Goal: Use online tool/utility

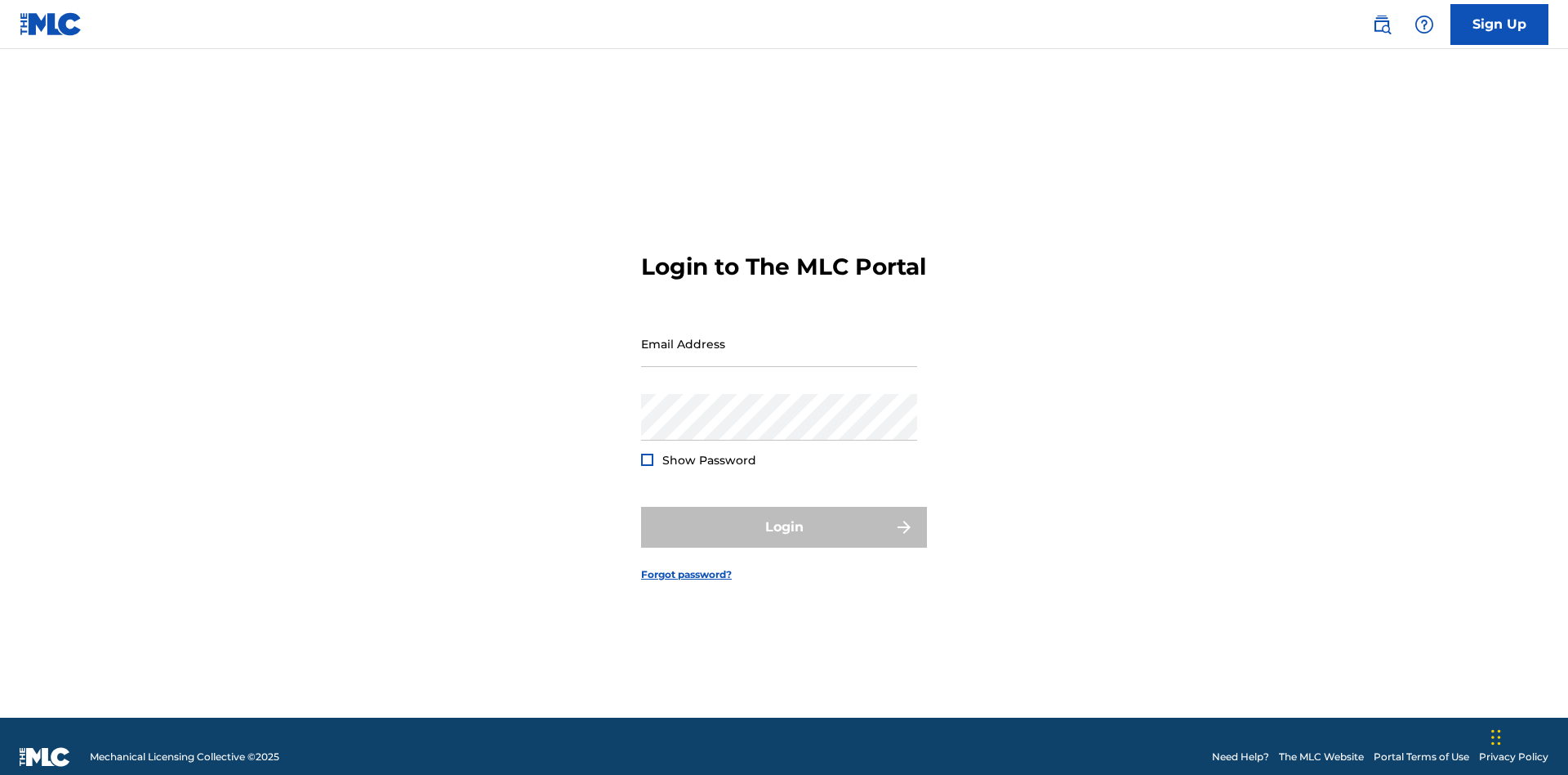
scroll to position [21, 0]
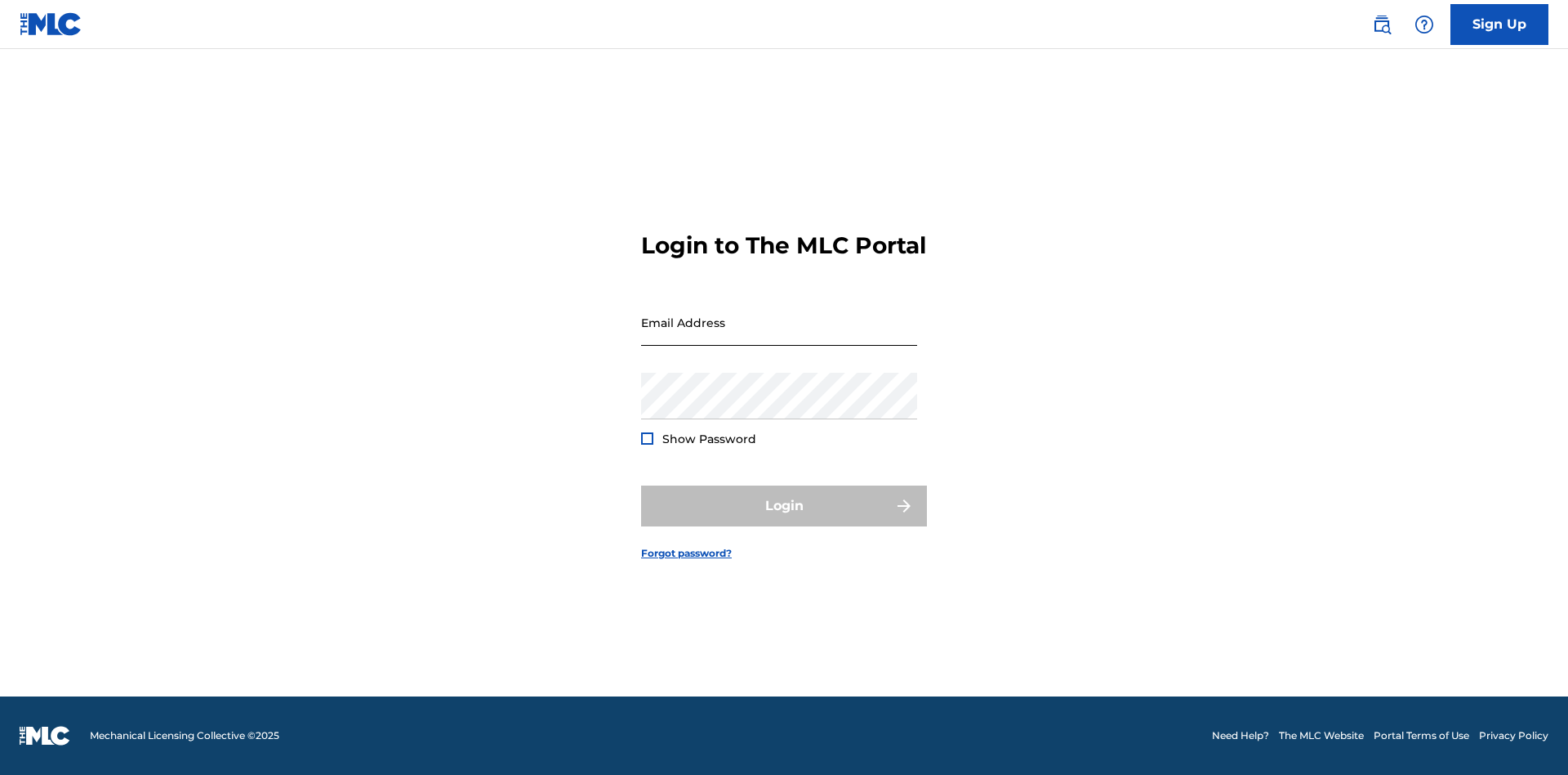
click at [779, 336] on input "Email Address" at bounding box center [779, 323] width 276 height 47
type input "[PERSON_NAME][EMAIL_ADDRESS][DOMAIN_NAME]"
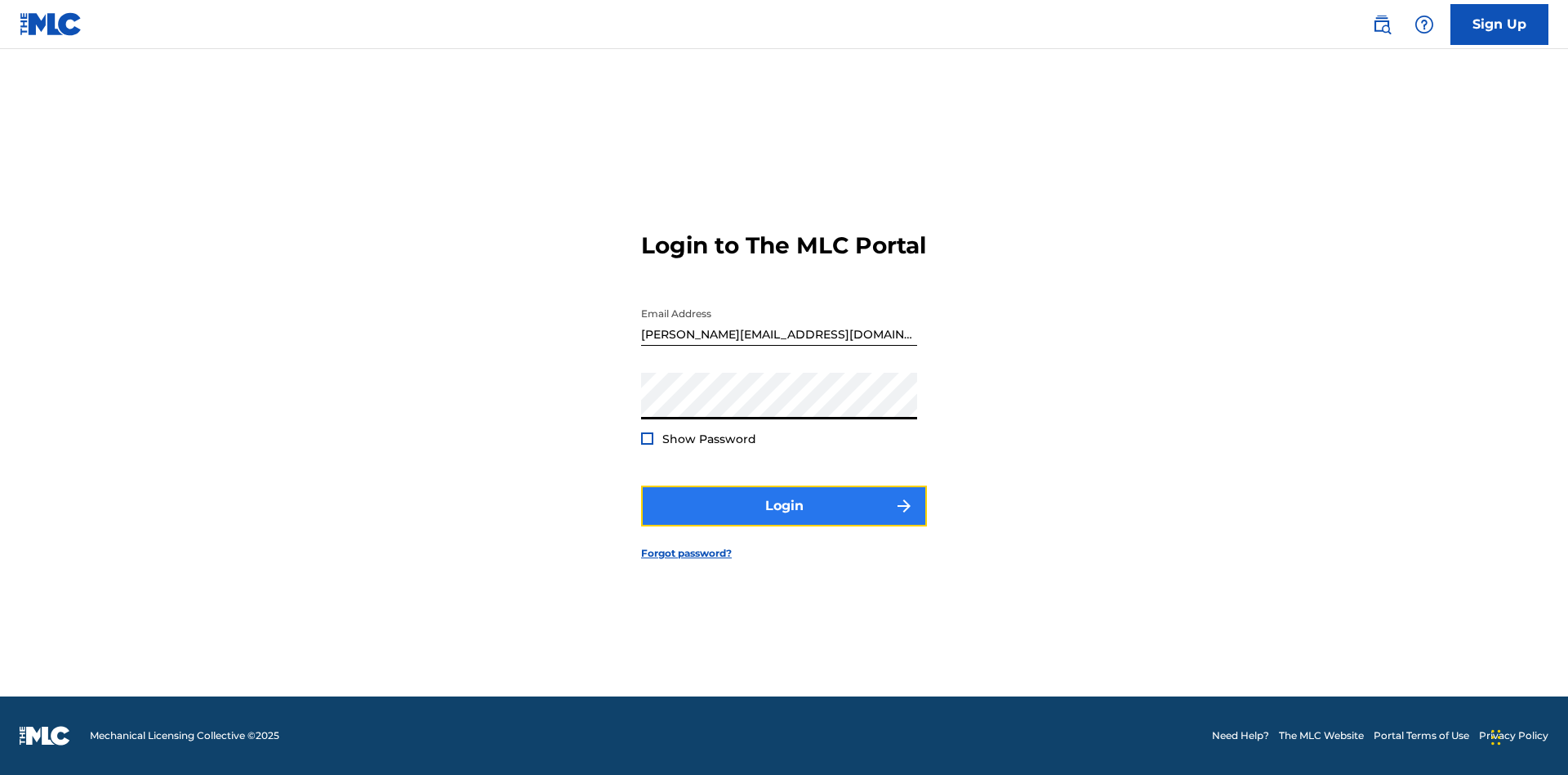
click at [784, 520] on button "Login" at bounding box center [784, 506] width 286 height 41
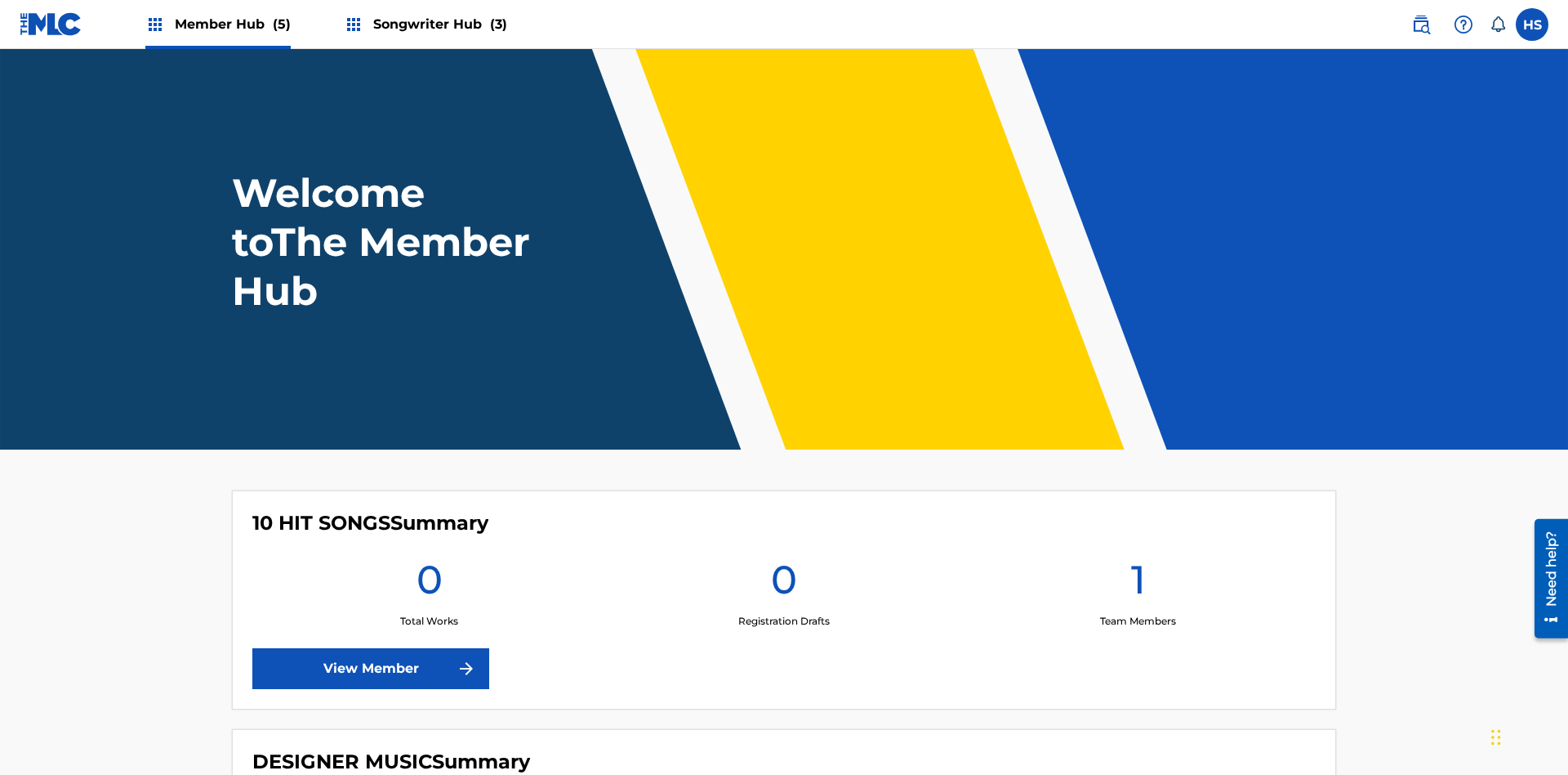
click at [437, 24] on span "Songwriter Hub (3)" at bounding box center [440, 24] width 134 height 19
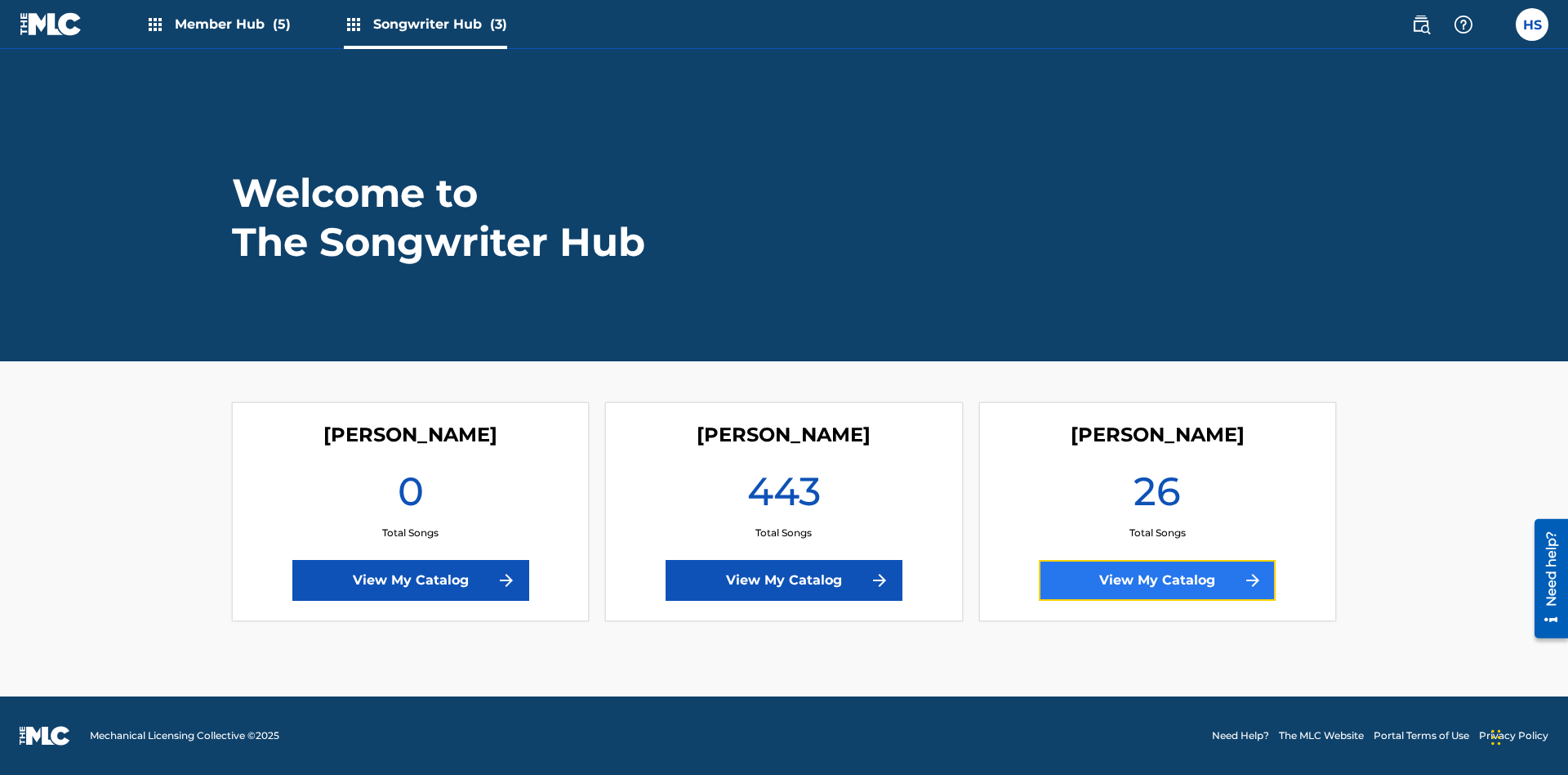
click at [1158, 580] on link "View My Catalog" at bounding box center [1158, 581] width 237 height 41
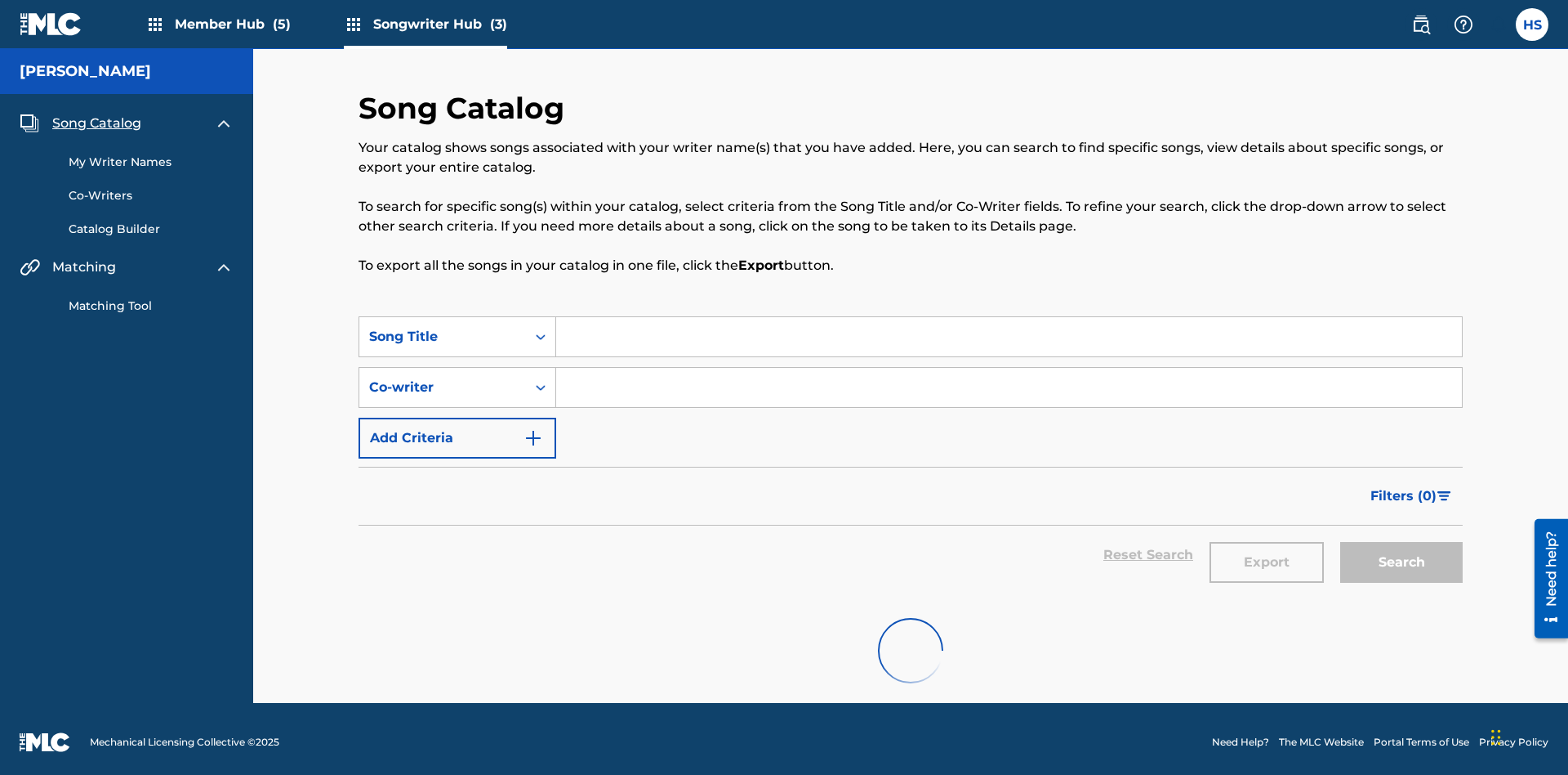
scroll to position [7, 0]
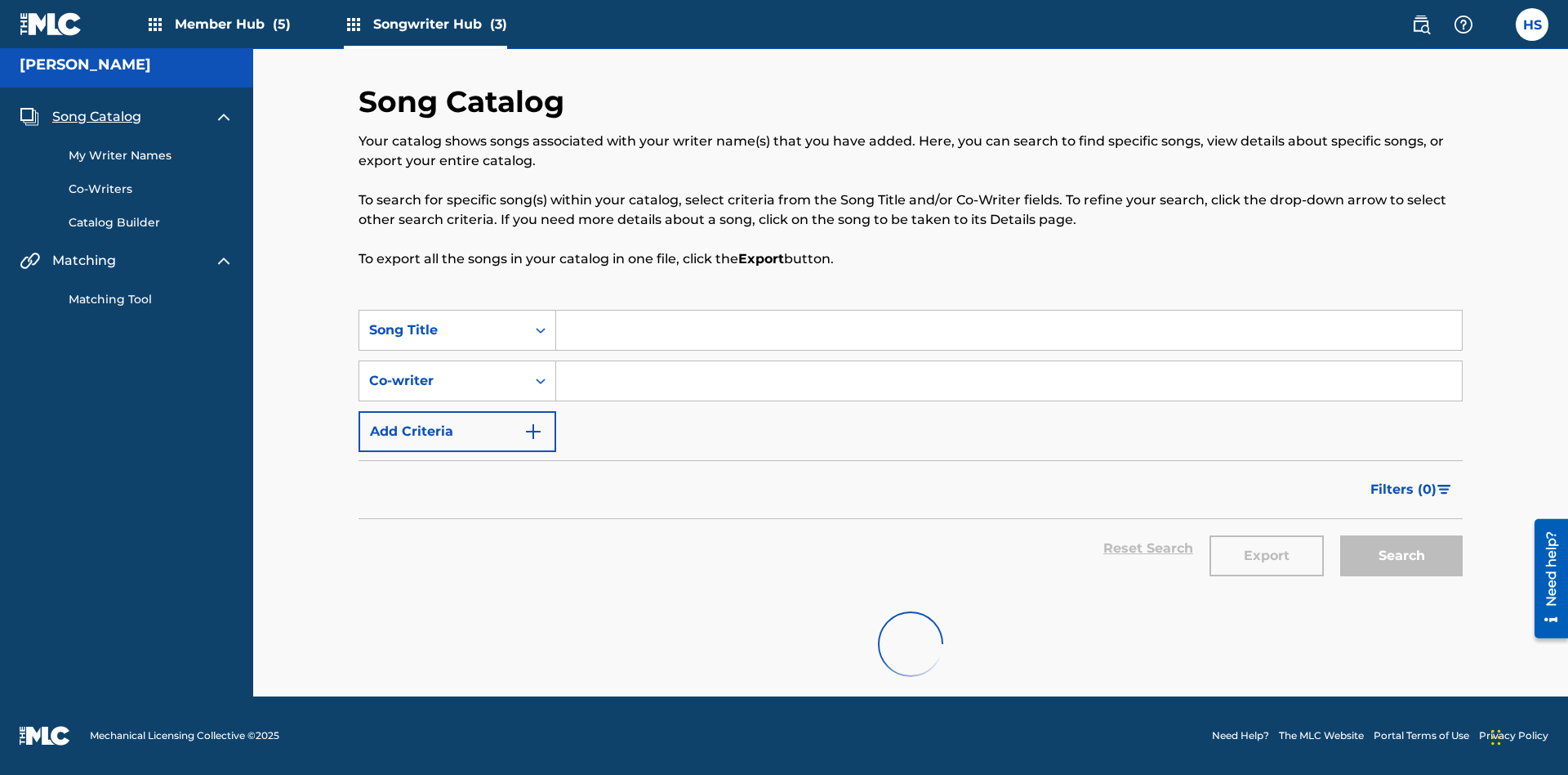
click at [151, 299] on link "Matching Tool" at bounding box center [150, 299] width 165 height 17
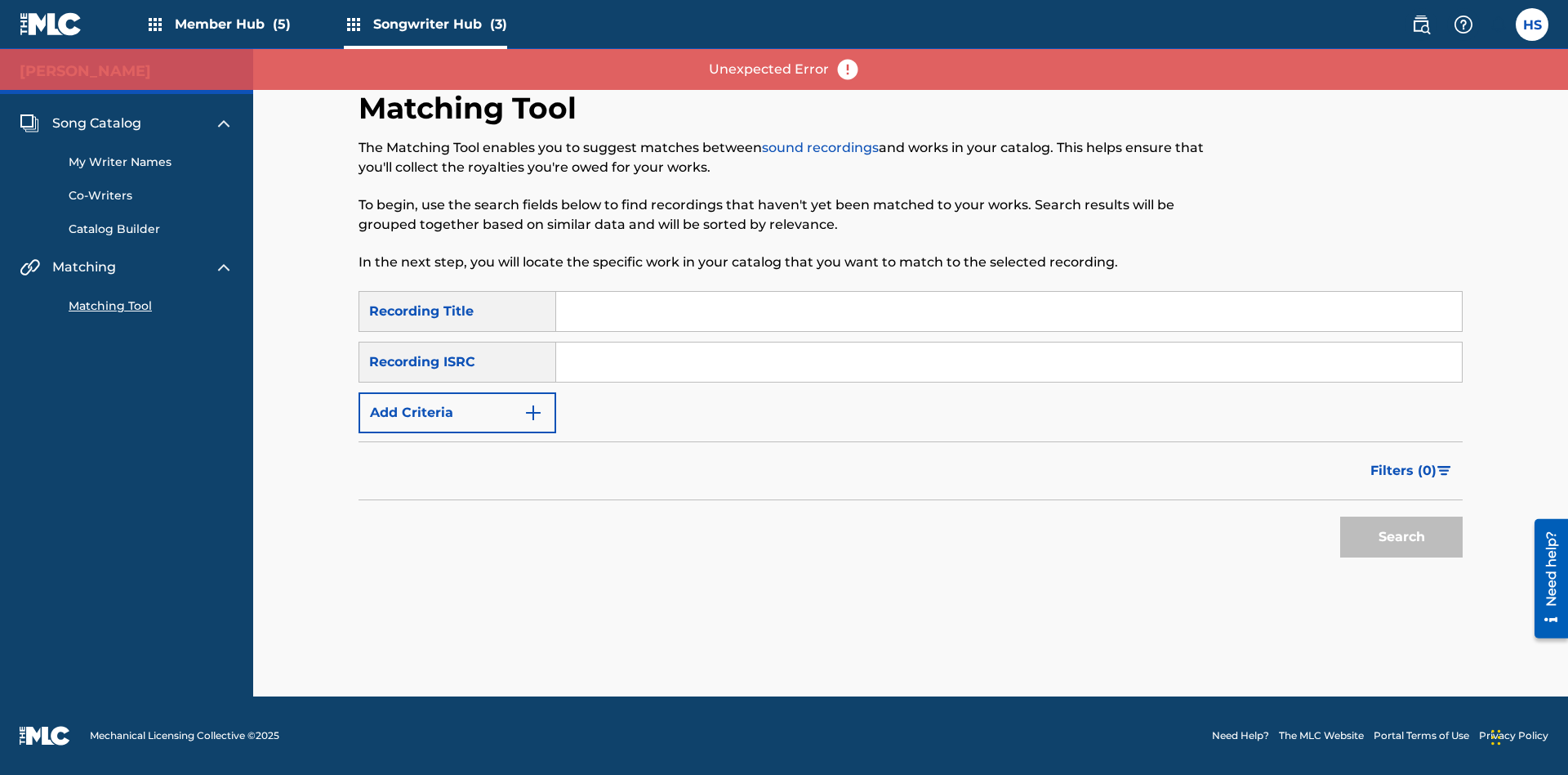
click at [1009, 312] on input "Search Form" at bounding box center [1010, 312] width 906 height 39
type input "The"
click at [1402, 537] on button "Search" at bounding box center [1401, 537] width 123 height 41
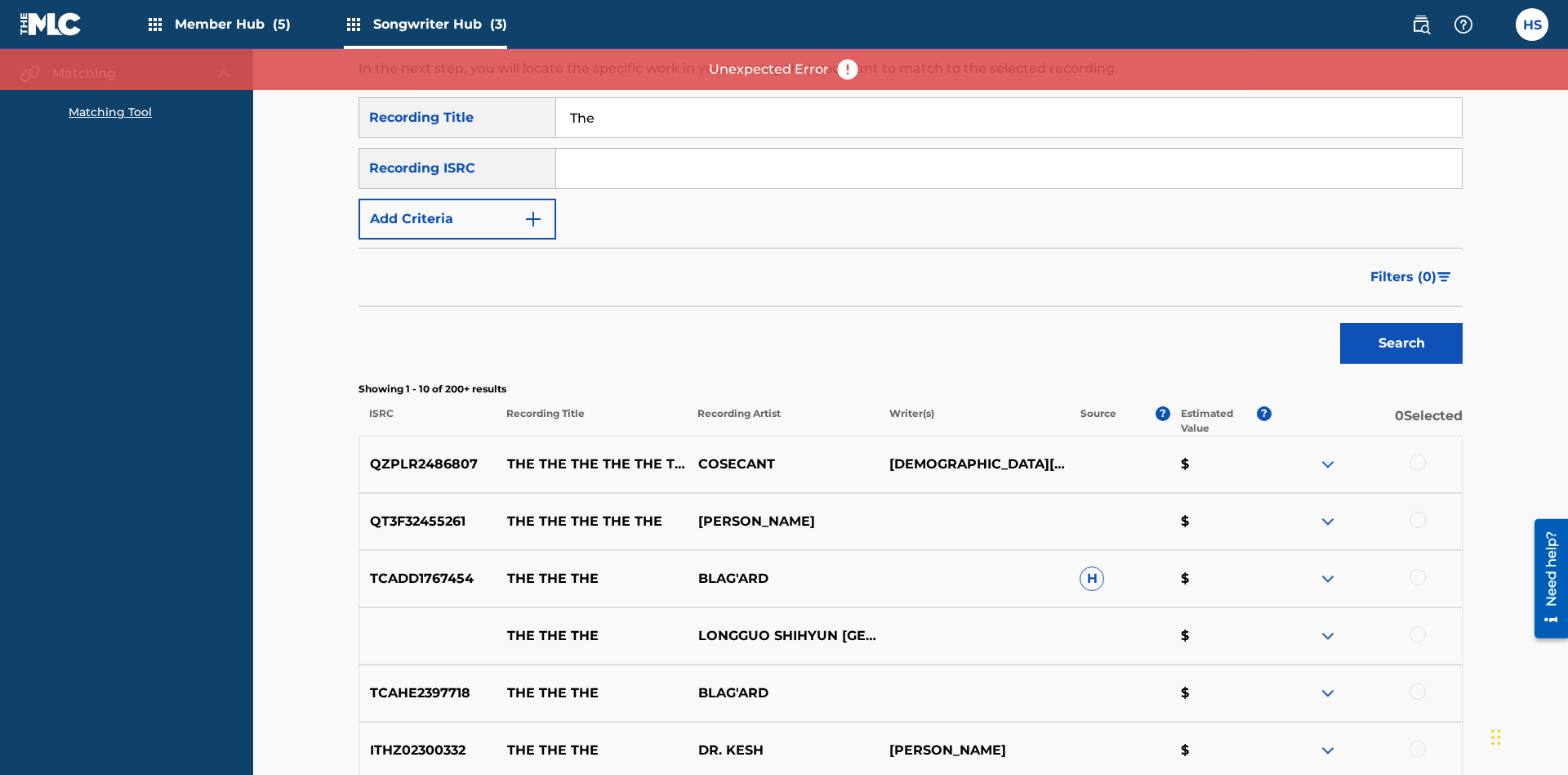
click at [1009, 118] on input "The" at bounding box center [1010, 118] width 906 height 39
click at [1009, 149] on input "Search Form" at bounding box center [1010, 169] width 906 height 39
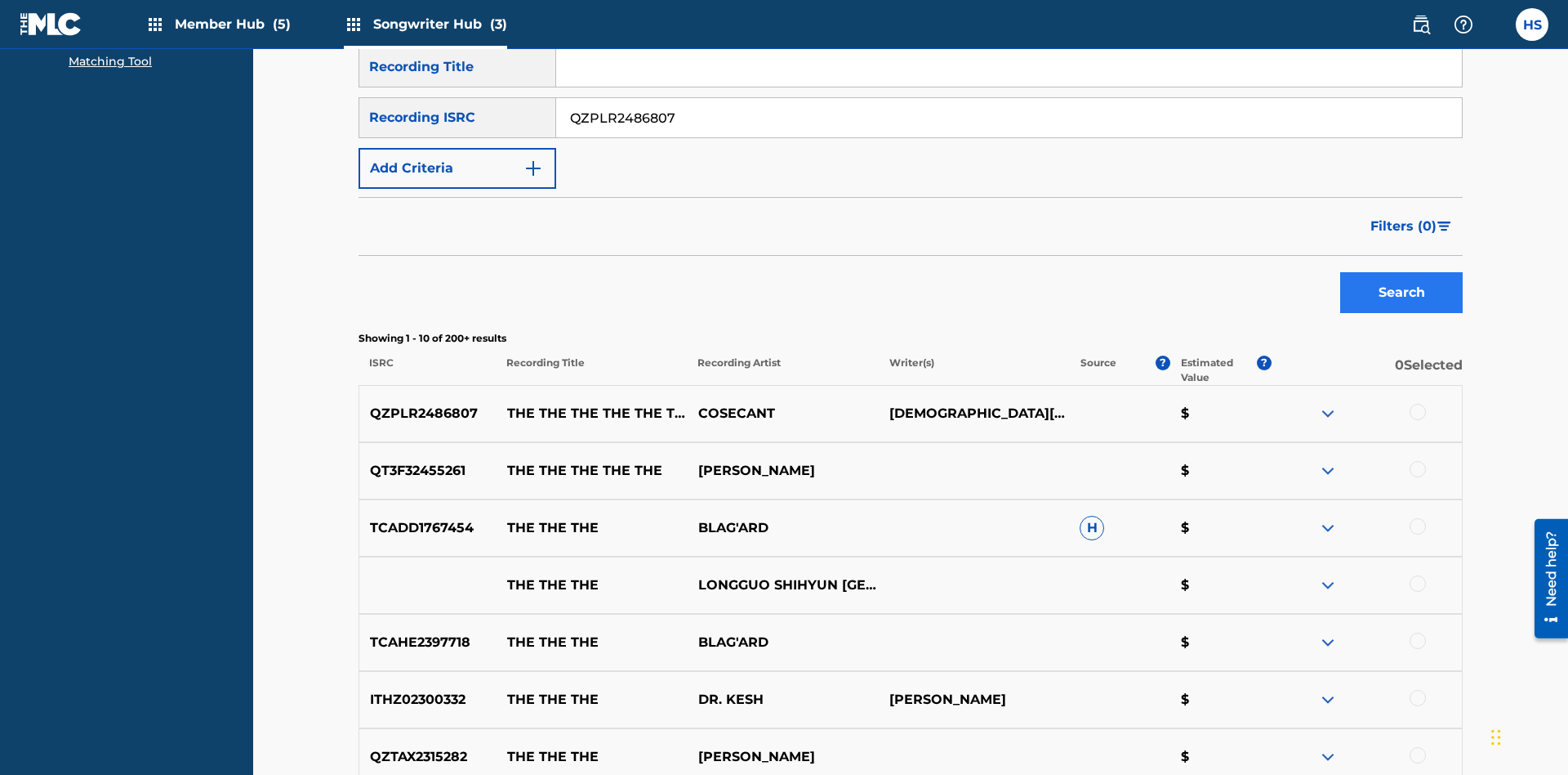
type input "QZPLR2486807"
click at [1402, 272] on button "Search" at bounding box center [1401, 293] width 123 height 41
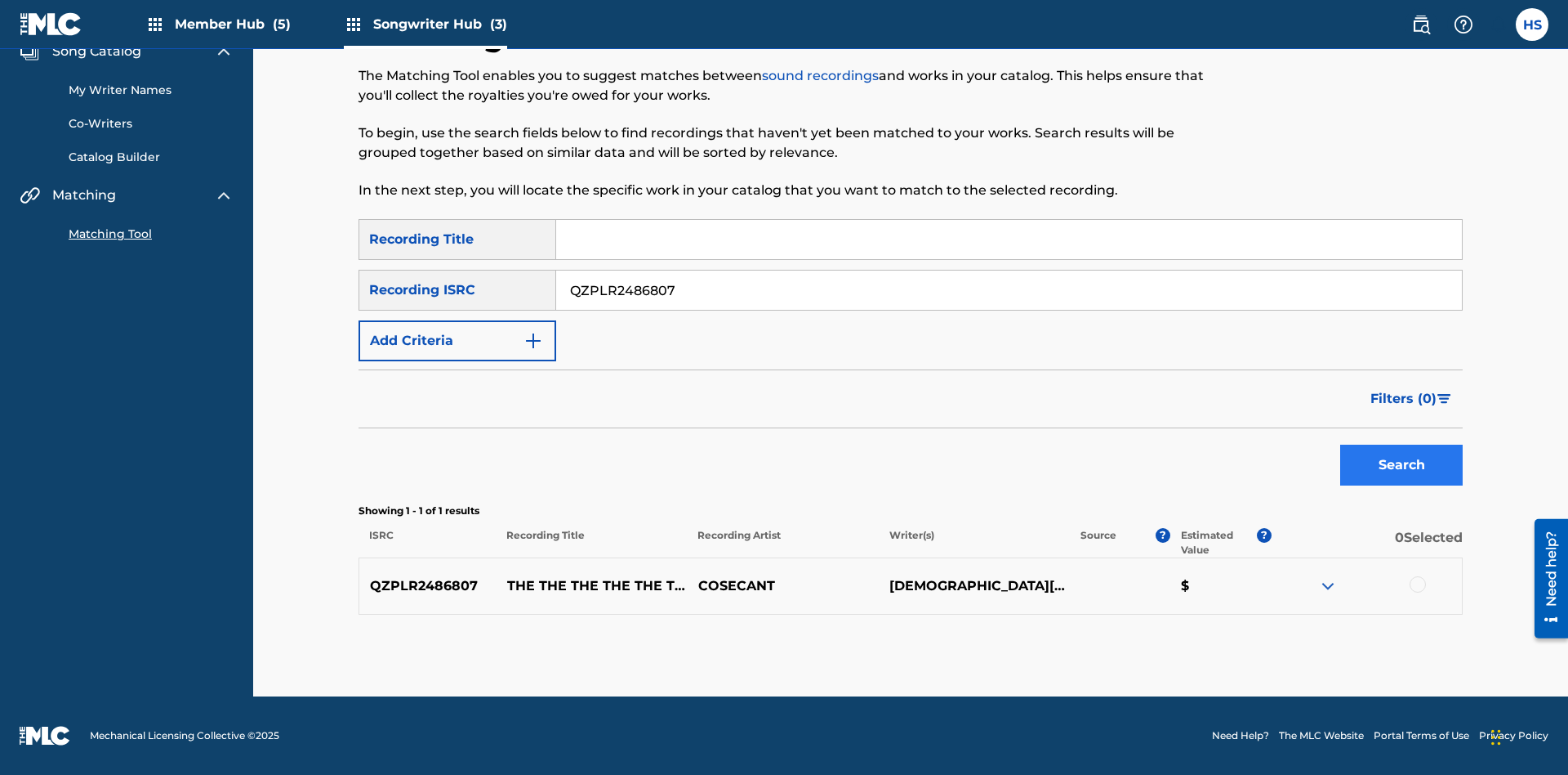
scroll to position [72, 0]
click at [1418, 584] on div at bounding box center [1418, 584] width 16 height 16
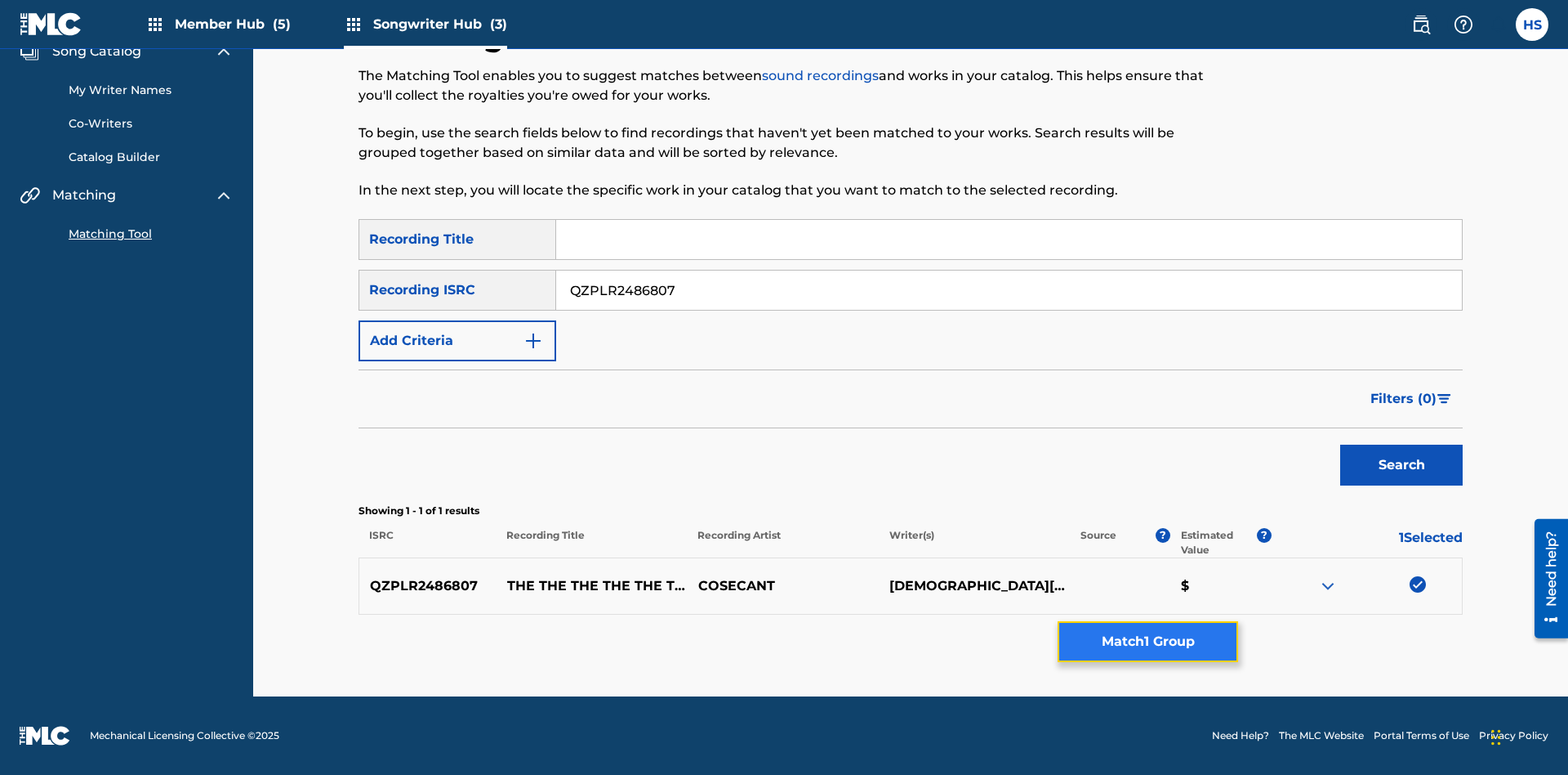
click at [1148, 642] on button "Match 1 Group" at bounding box center [1149, 642] width 181 height 41
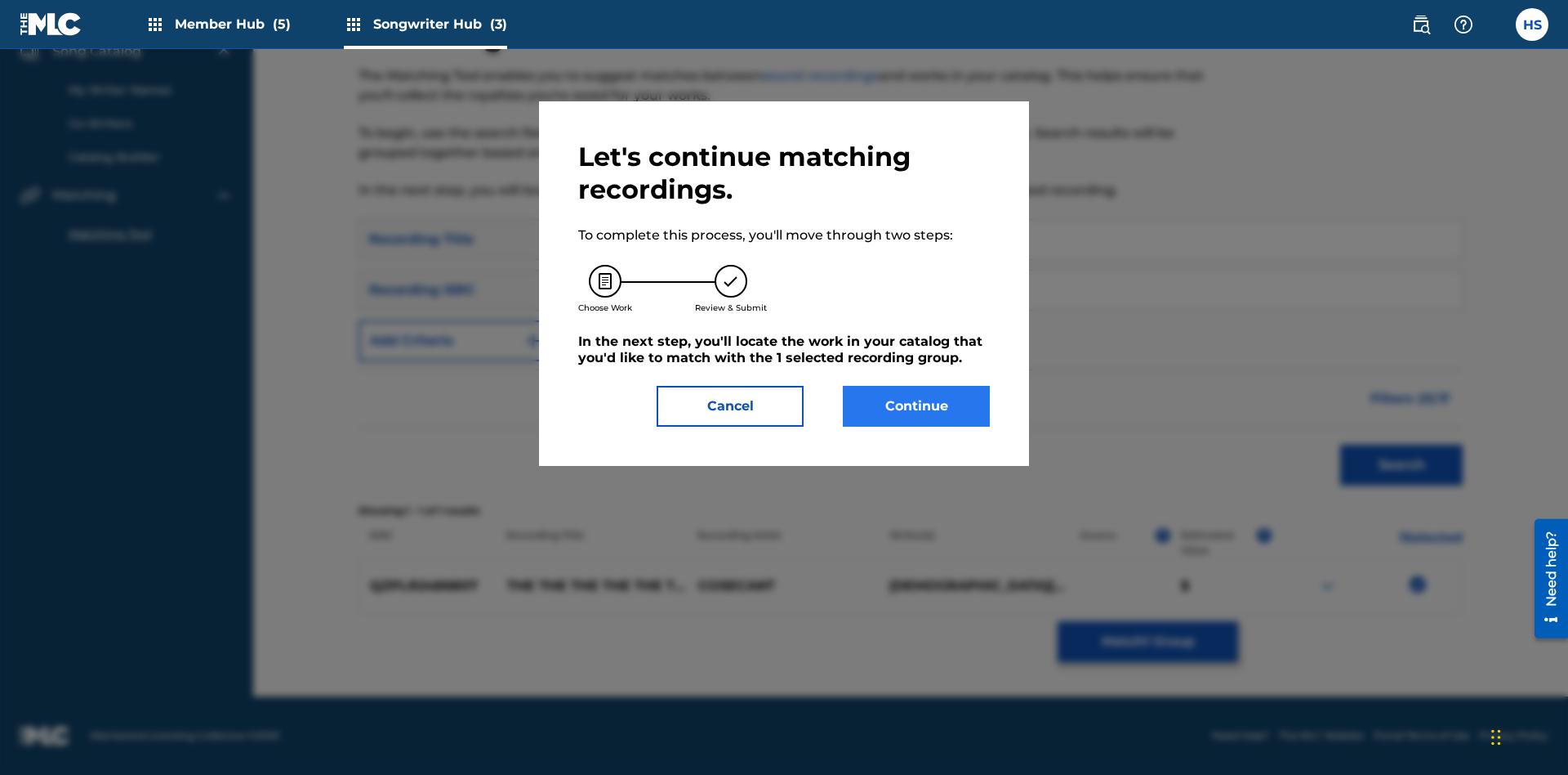
click at [917, 406] on button "Continue" at bounding box center [916, 406] width 147 height 41
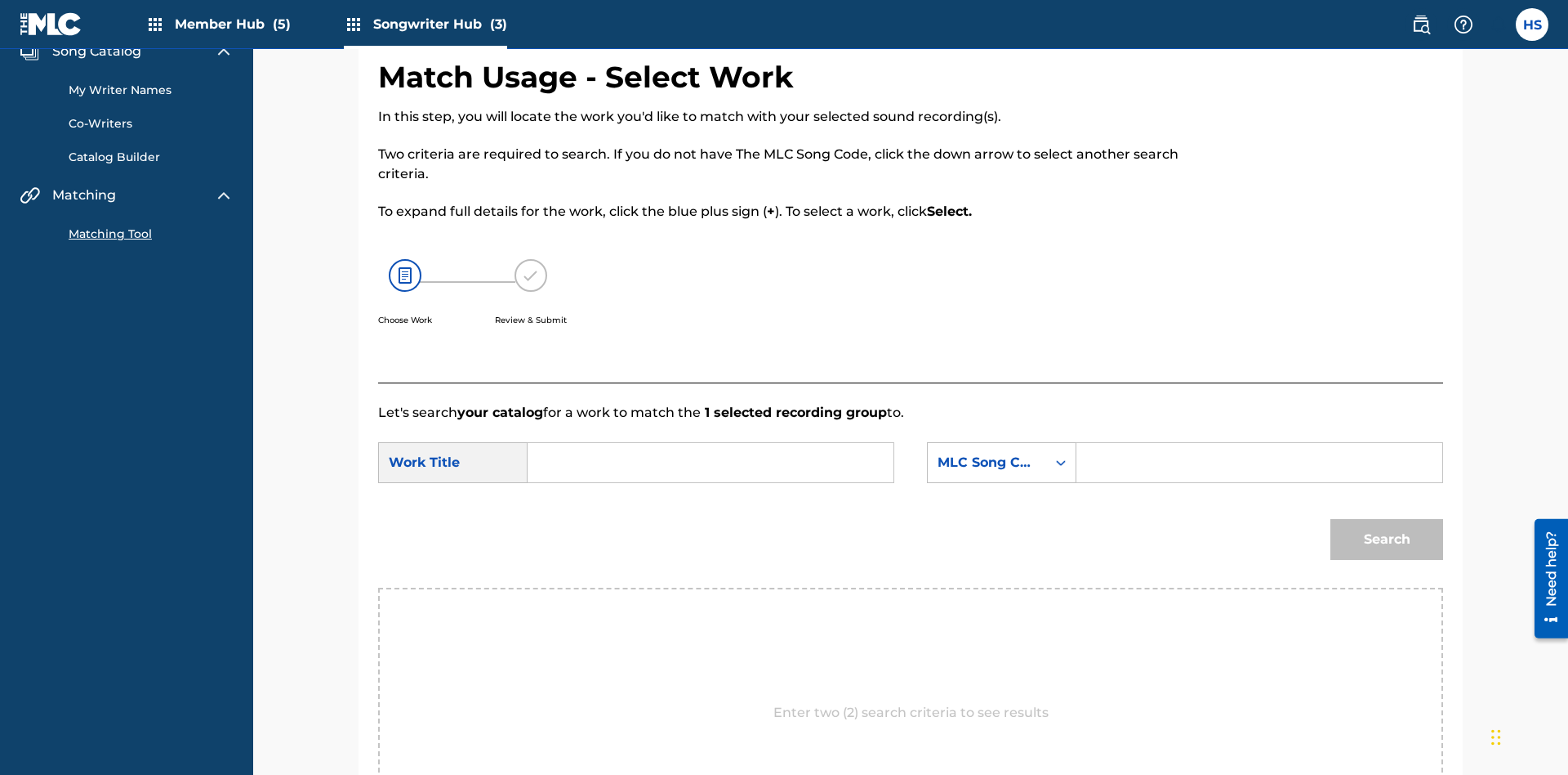
scroll to position [313, 0]
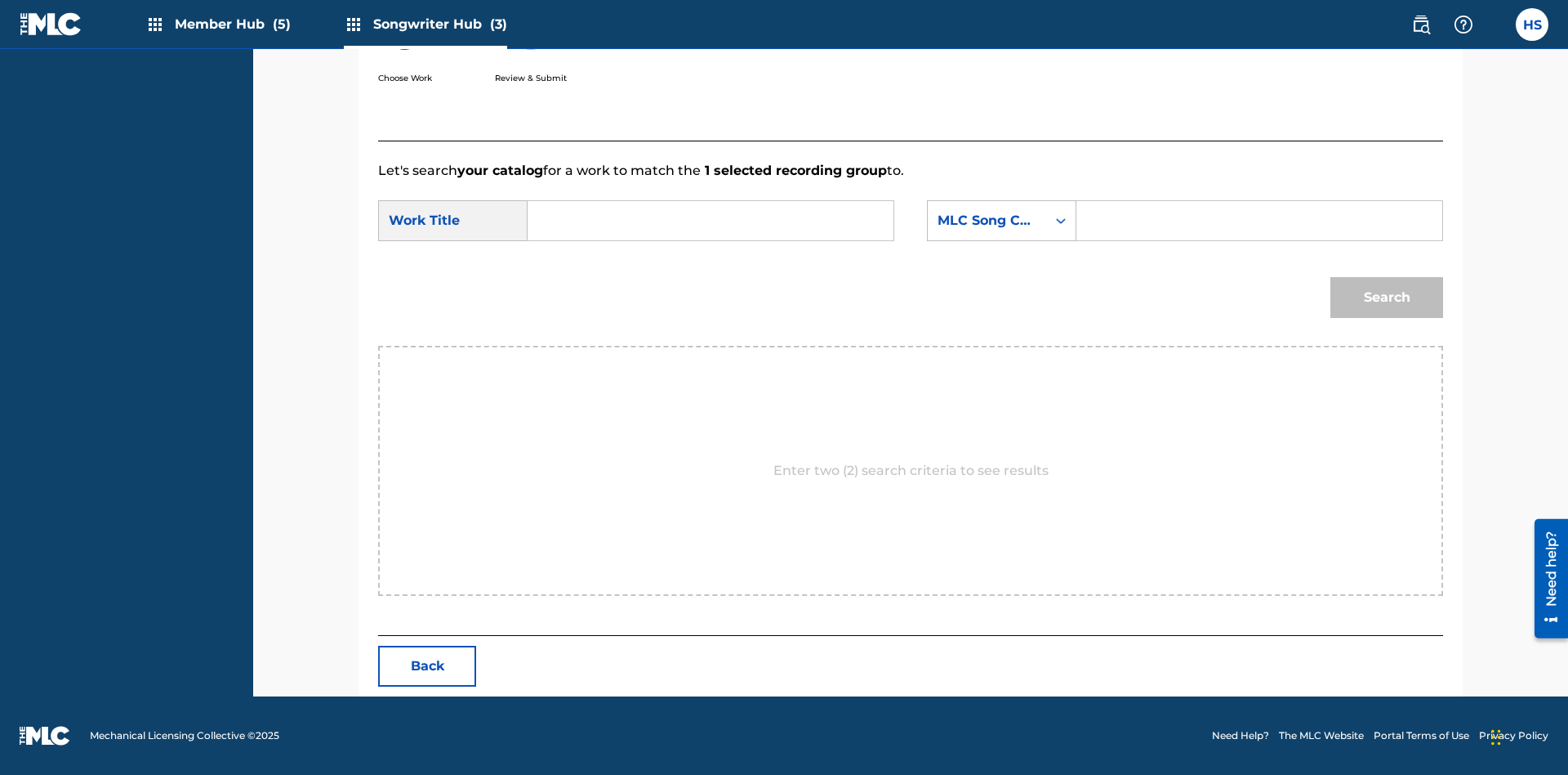
click at [710, 220] on input "Search Form" at bounding box center [710, 220] width 338 height 39
type input "DUST"
click at [1259, 220] on input "Search Form" at bounding box center [1259, 220] width 338 height 39
type input "DB2IBU"
click at [1387, 298] on button "Search" at bounding box center [1386, 298] width 113 height 41
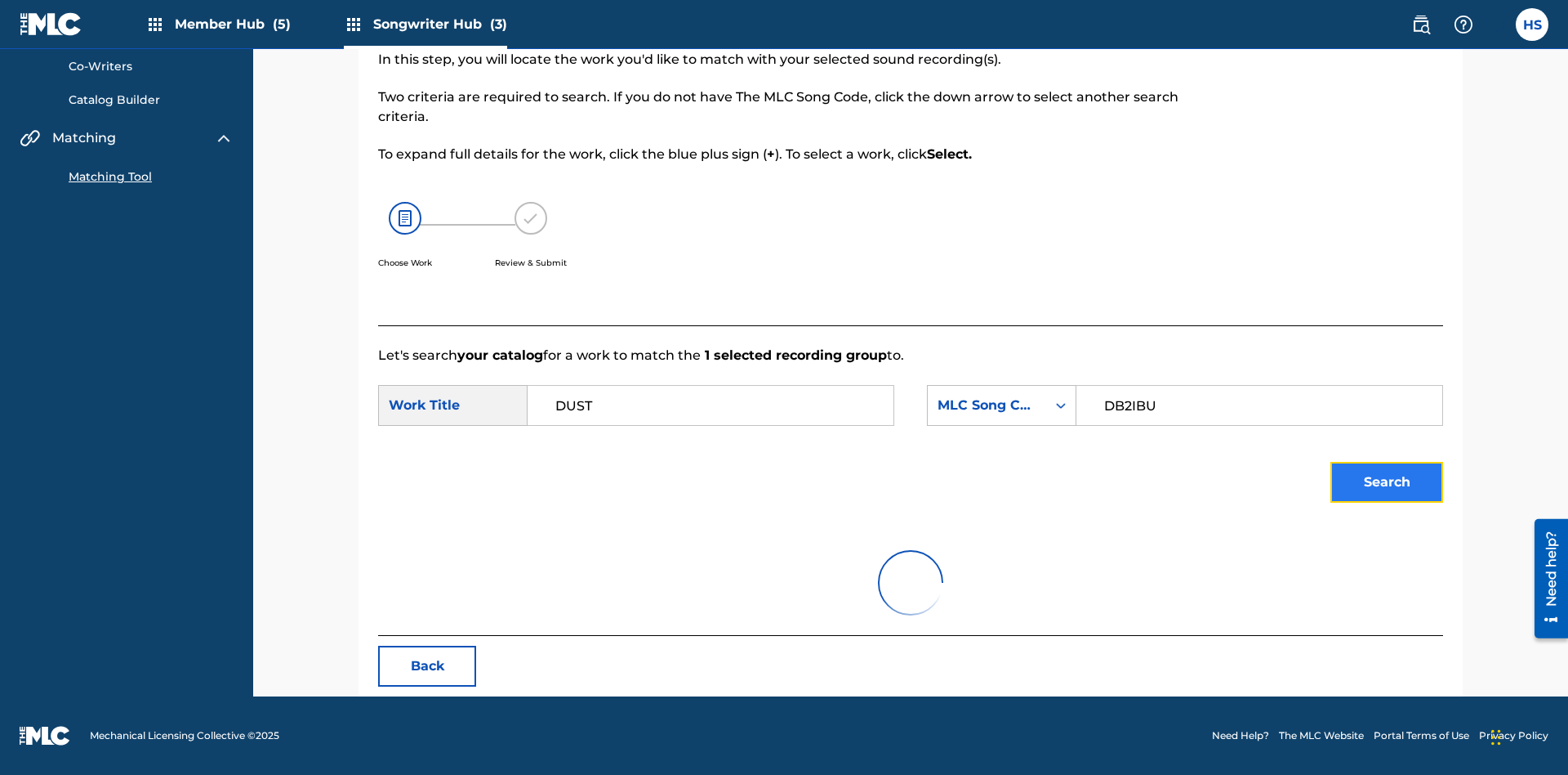
scroll to position [129, 0]
